Goal: Task Accomplishment & Management: Manage account settings

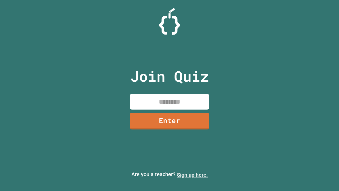
click at [192, 174] on link "Sign up here." at bounding box center [192, 174] width 31 height 6
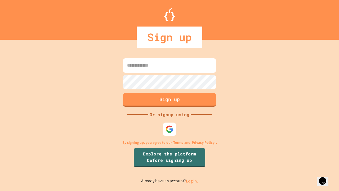
click at [192, 180] on link "Log in." at bounding box center [192, 181] width 12 height 6
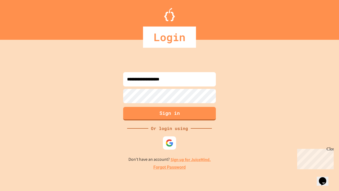
type input "**********"
